Goal: Task Accomplishment & Management: Manage account settings

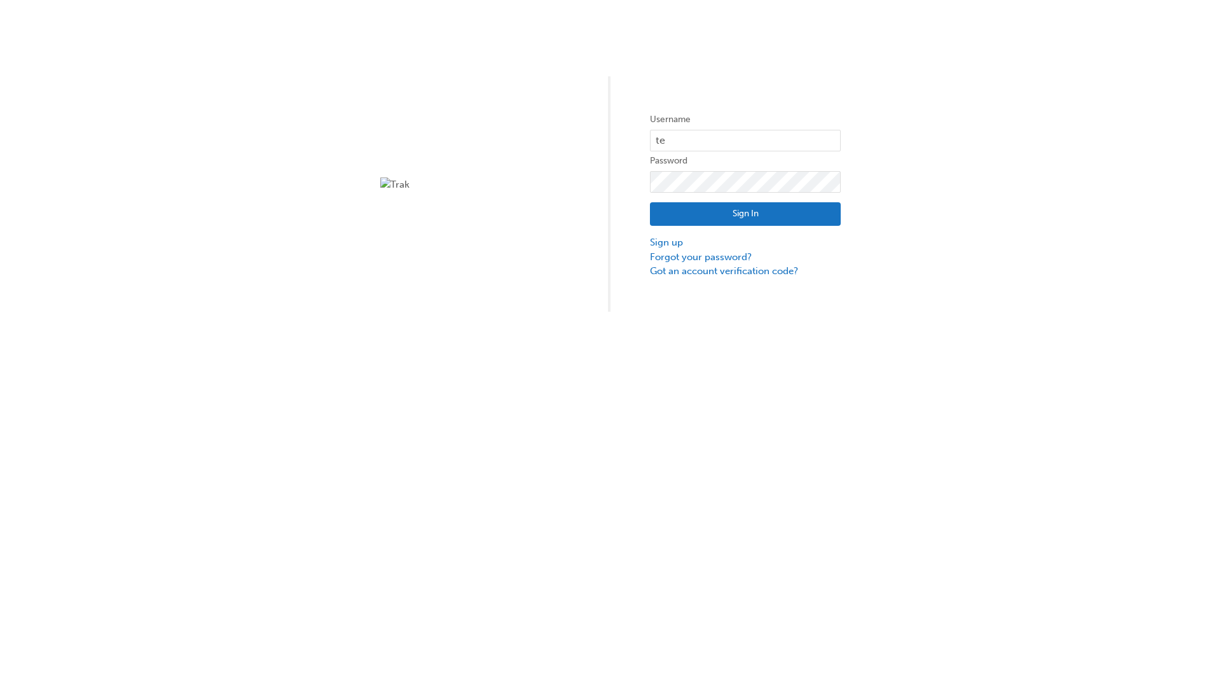
type input "test.e2e.user31"
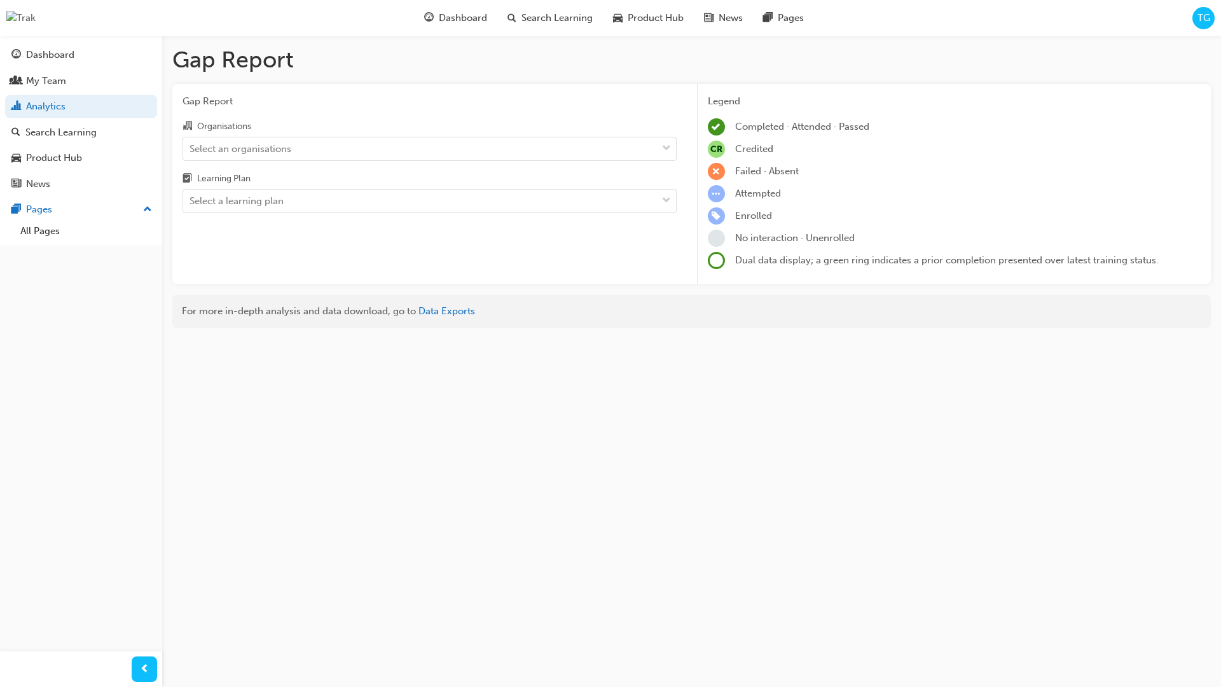
click at [191, 148] on input "Organisations Select an organisations" at bounding box center [189, 147] width 1 height 11
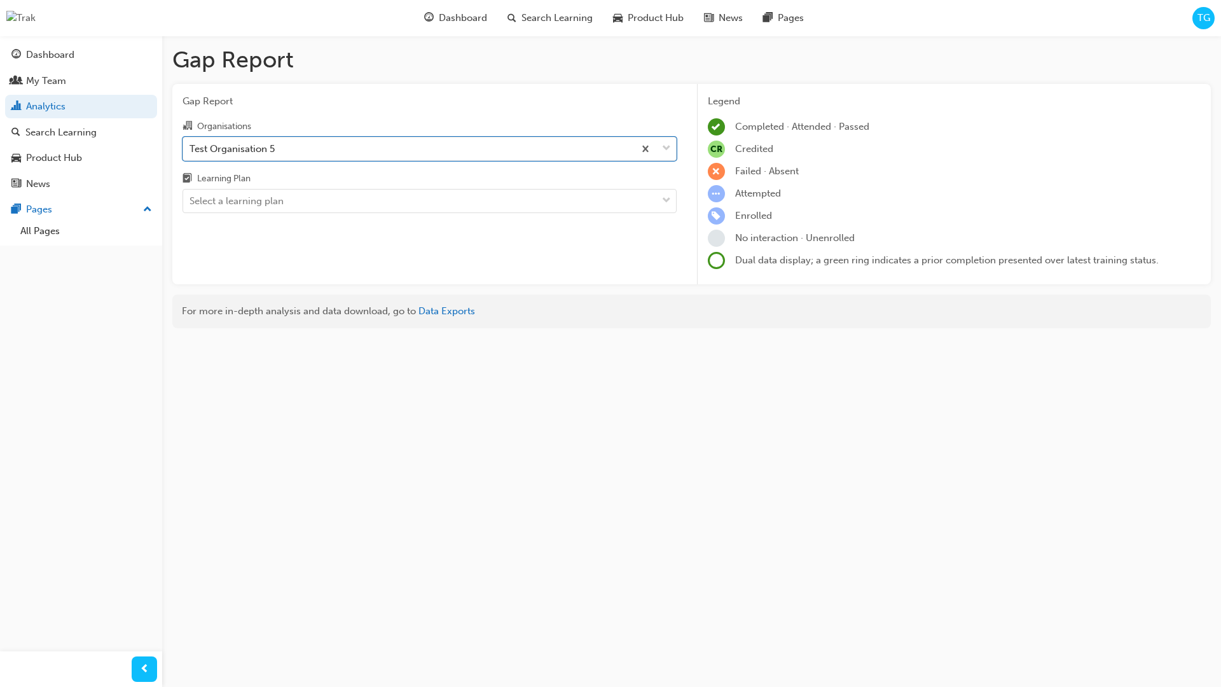
click at [191, 201] on input "Learning Plan Select a learning plan" at bounding box center [189, 200] width 1 height 11
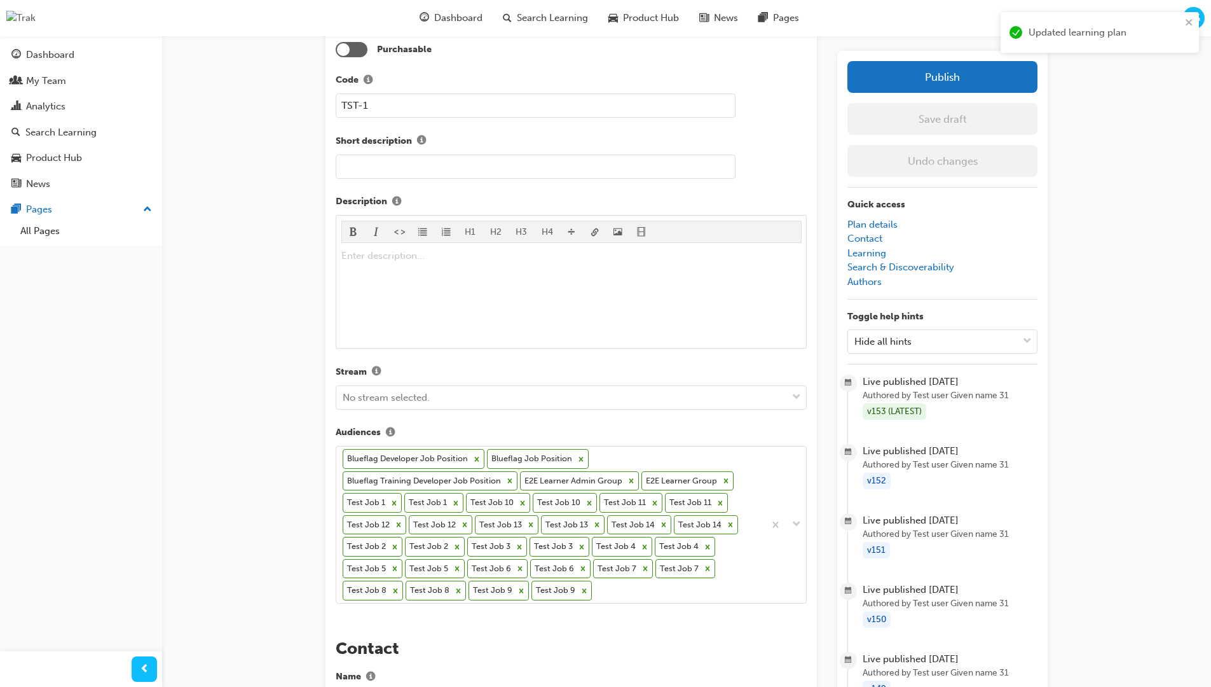
scroll to position [386, 0]
